Goal: Task Accomplishment & Management: Manage account settings

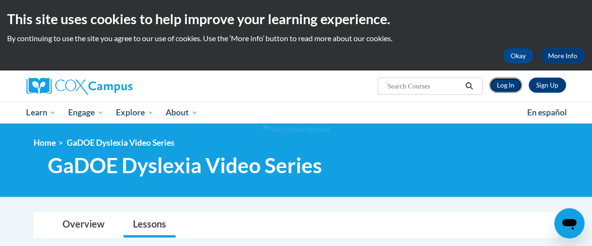
click at [497, 90] on link "Log In" at bounding box center [505, 85] width 33 height 15
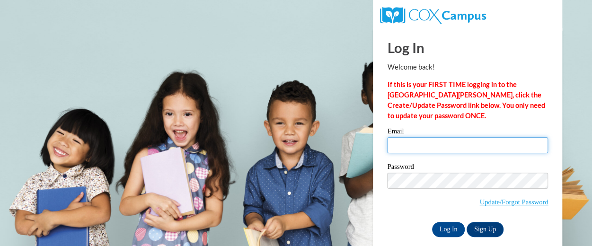
click at [416, 140] on input "Email" at bounding box center [467, 145] width 161 height 16
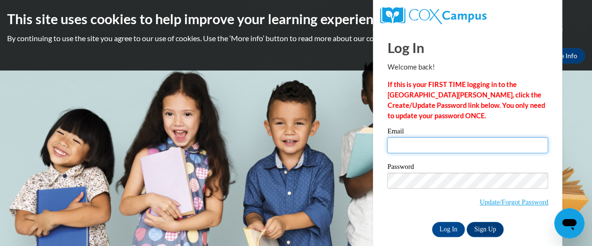
type input "tnslaugh@icloud.com"
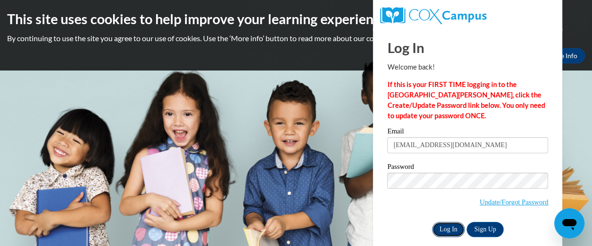
click at [451, 230] on input "Log In" at bounding box center [448, 229] width 33 height 15
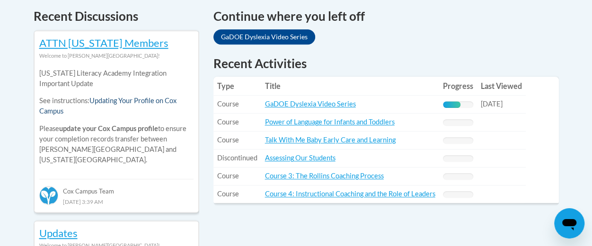
scroll to position [410, 0]
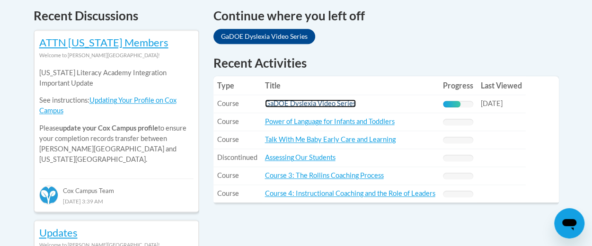
click at [309, 106] on link "GaDOE Dyslexia Video Series" at bounding box center [310, 103] width 91 height 8
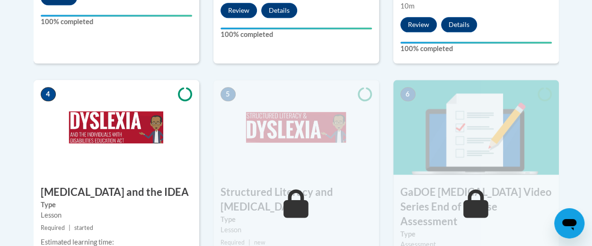
scroll to position [527, 0]
